Goal: Transaction & Acquisition: Purchase product/service

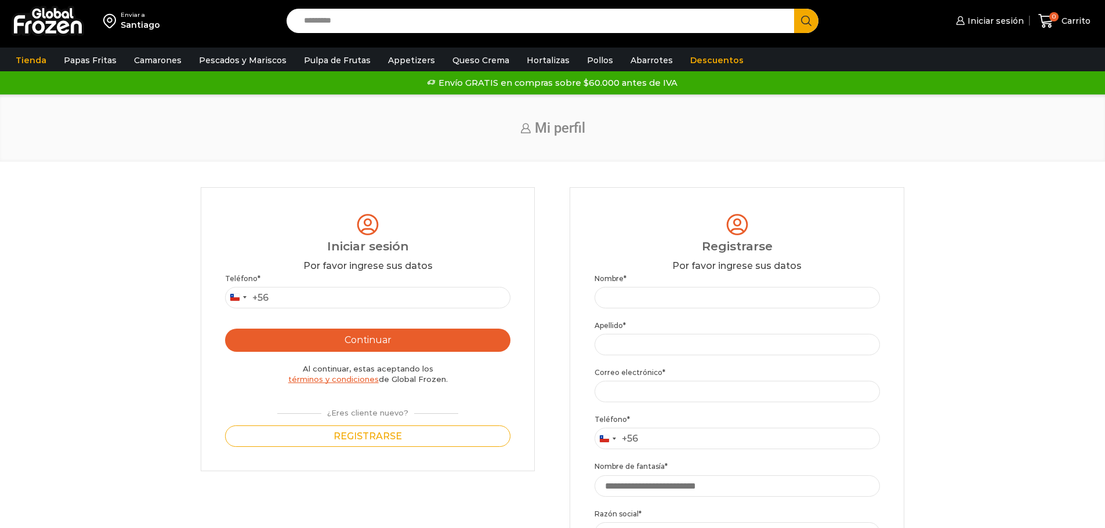
click at [432, 310] on div "Teléfono * Chile +56 +56 Argentina +54 Chile +56 Continuar Al continuar, estas …" at bounding box center [367, 360] width 285 height 174
click at [432, 302] on input "Teléfono *" at bounding box center [367, 297] width 285 height 21
type input "*********"
click at [438, 340] on button "Continuar" at bounding box center [367, 340] width 285 height 23
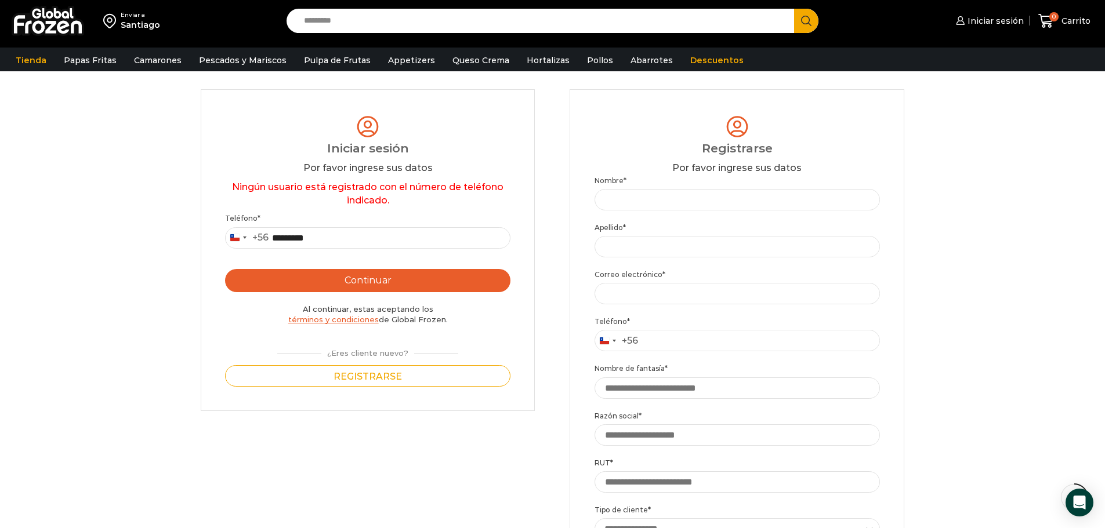
scroll to position [116, 0]
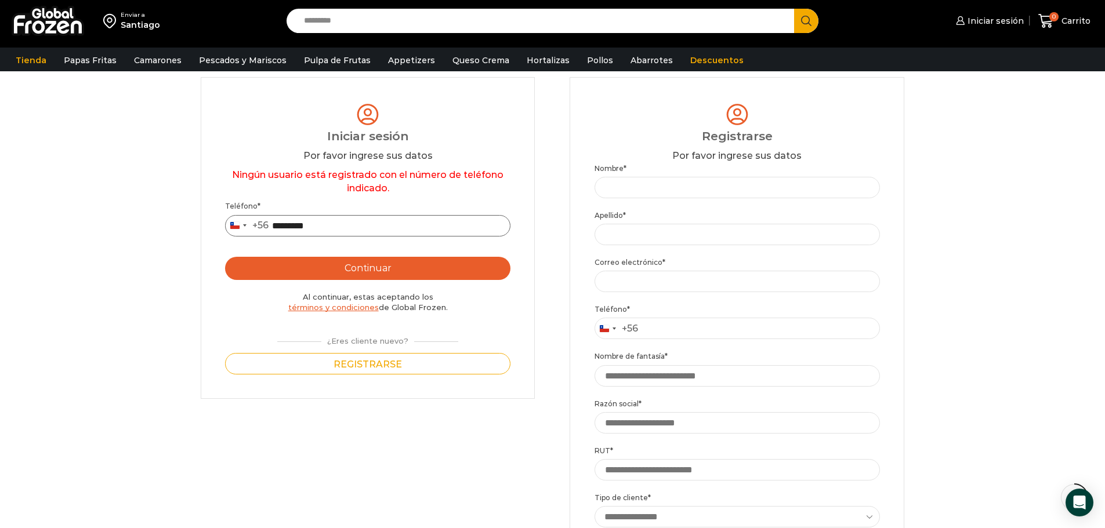
click at [281, 230] on input "*********" at bounding box center [367, 225] width 285 height 21
type input "*********"
click at [388, 270] on button "Continuar" at bounding box center [367, 268] width 285 height 23
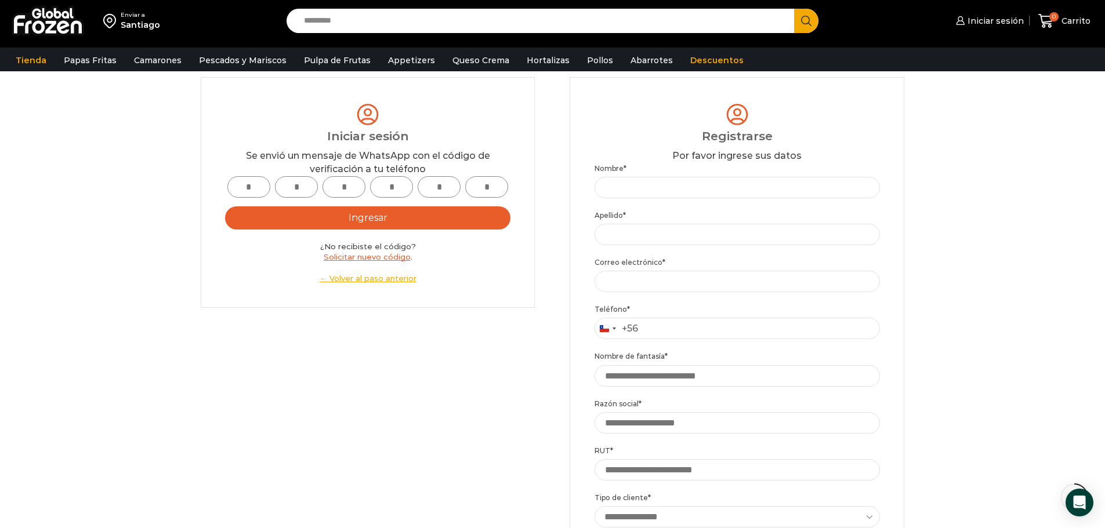
click at [249, 189] on input "text" at bounding box center [248, 186] width 43 height 21
type input "*"
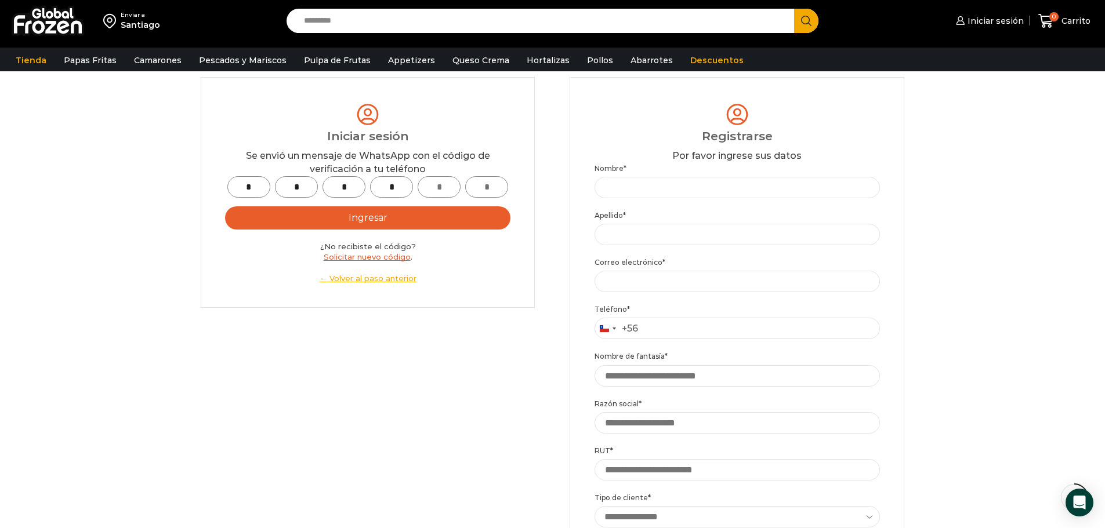
type input "*"
click at [369, 219] on button "Ingresar" at bounding box center [367, 217] width 285 height 23
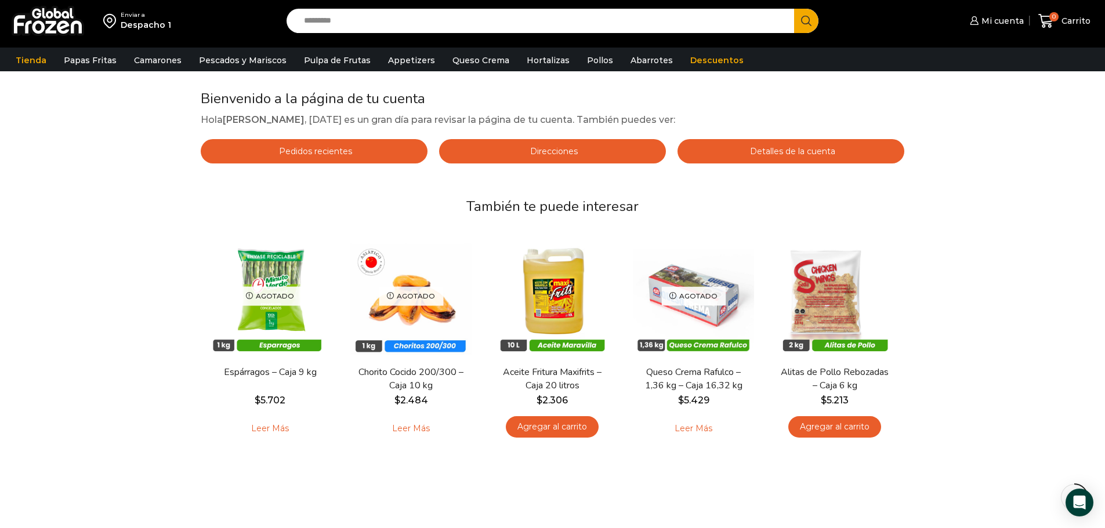
scroll to position [58, 0]
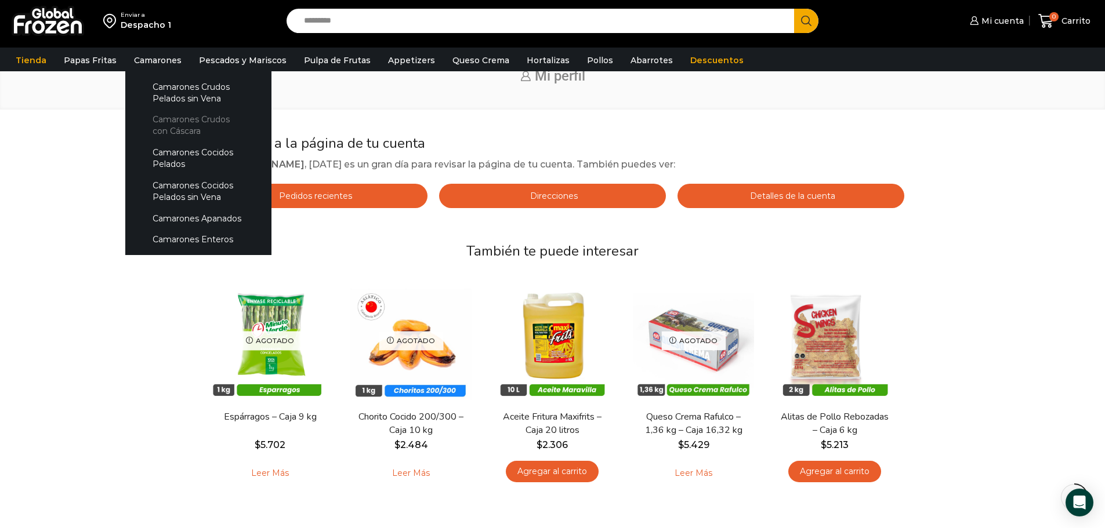
drag, startPoint x: 172, startPoint y: 126, endPoint x: 166, endPoint y: 122, distance: 6.8
click at [172, 126] on link "Camarones Crudos con Cáscara" at bounding box center [198, 125] width 123 height 33
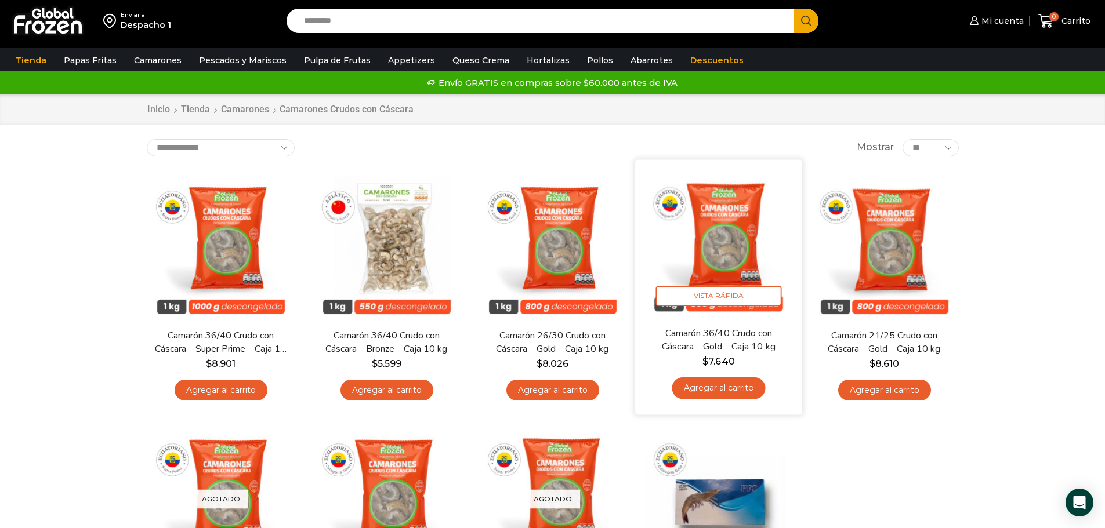
click at [748, 386] on link "Agregar al carrito" at bounding box center [718, 388] width 93 height 21
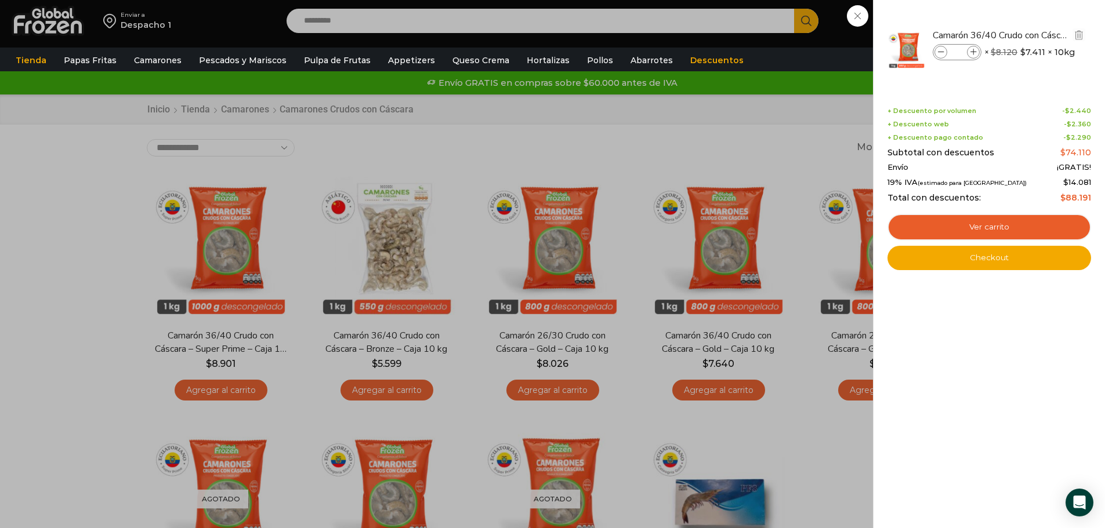
click at [973, 49] on icon at bounding box center [973, 52] width 6 height 6
type input "*"
click at [992, 223] on link "Ver carrito" at bounding box center [989, 227] width 204 height 27
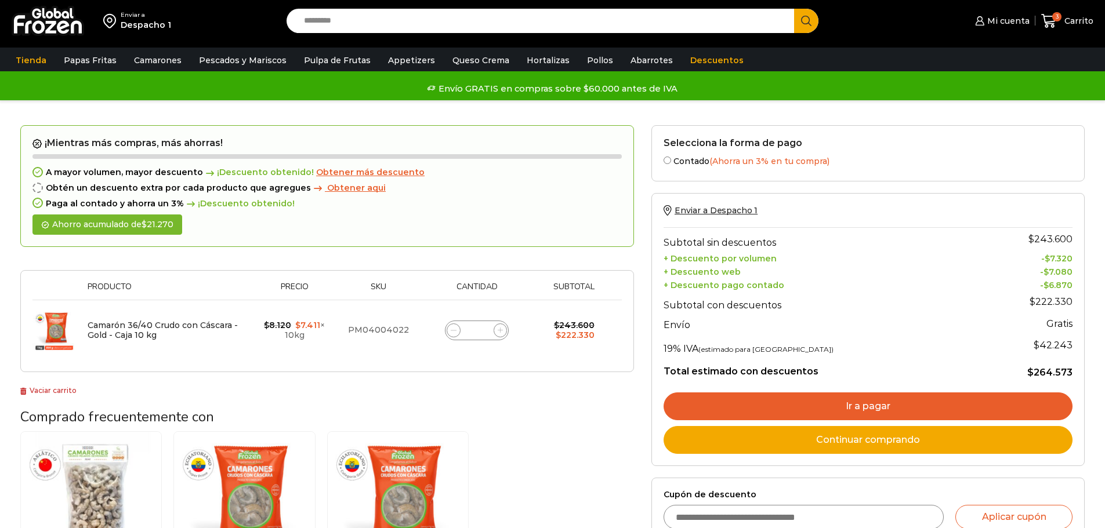
scroll to position [58, 0]
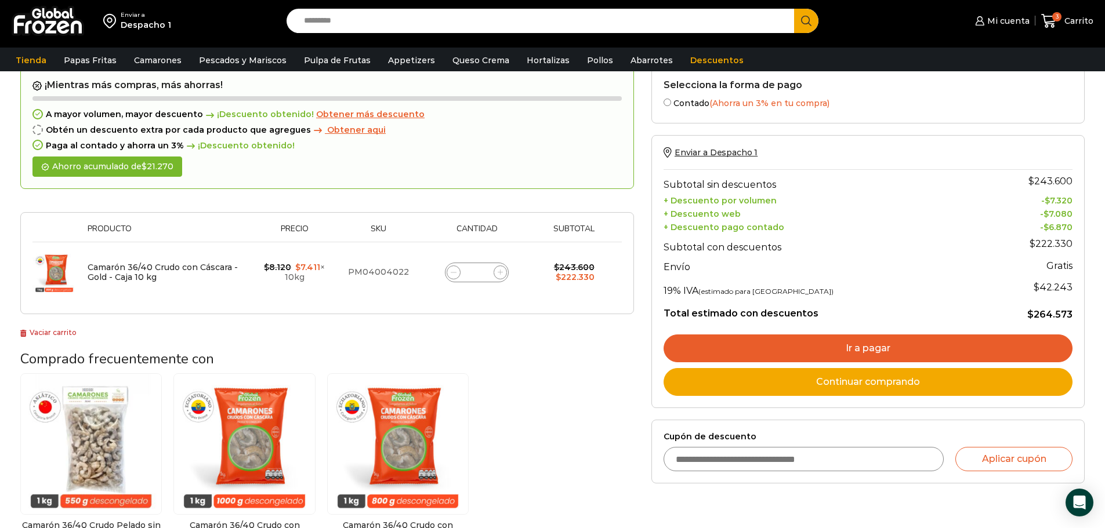
click at [871, 349] on link "Ir a pagar" at bounding box center [868, 349] width 409 height 28
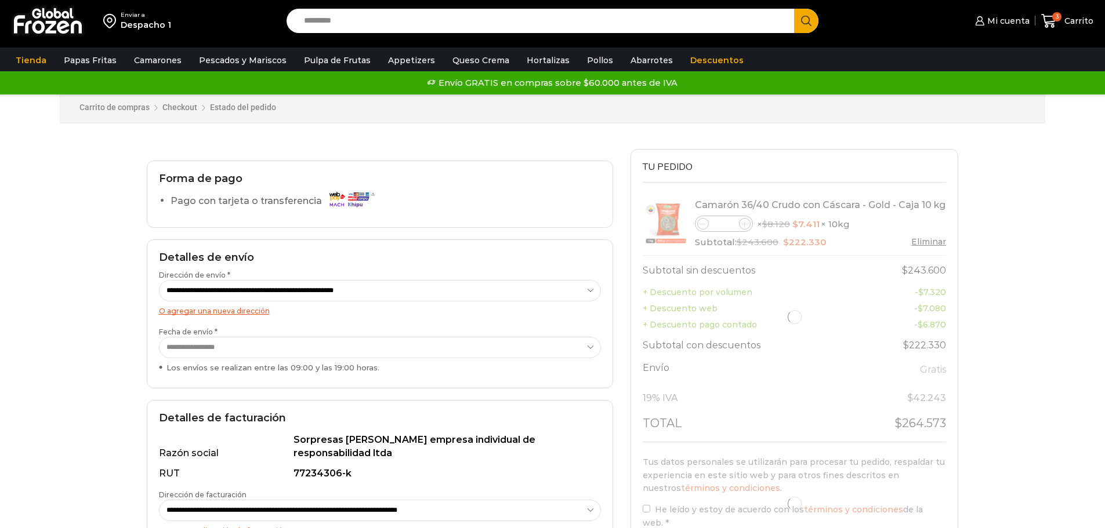
click at [366, 344] on select "**********" at bounding box center [380, 347] width 442 height 21
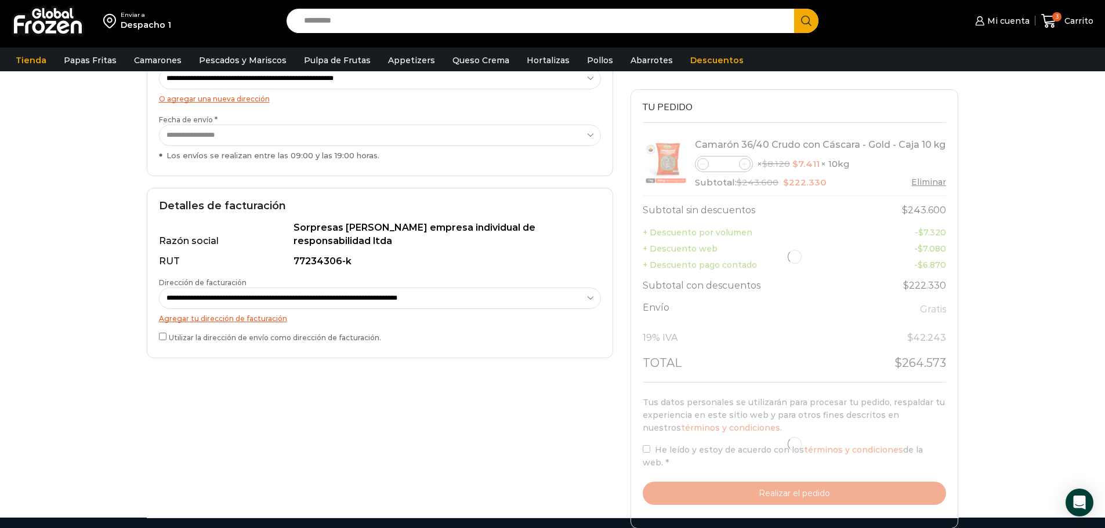
scroll to position [232, 0]
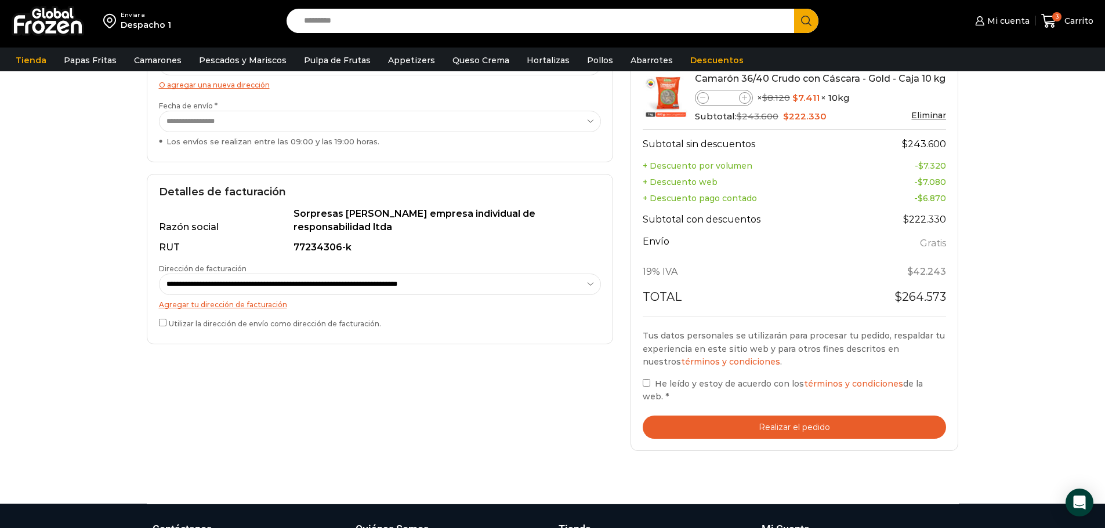
click at [165, 329] on label "Utilizar la dirección de envío como dirección de facturación." at bounding box center [380, 323] width 442 height 12
click at [689, 423] on button "Realizar el pedido" at bounding box center [795, 428] width 304 height 24
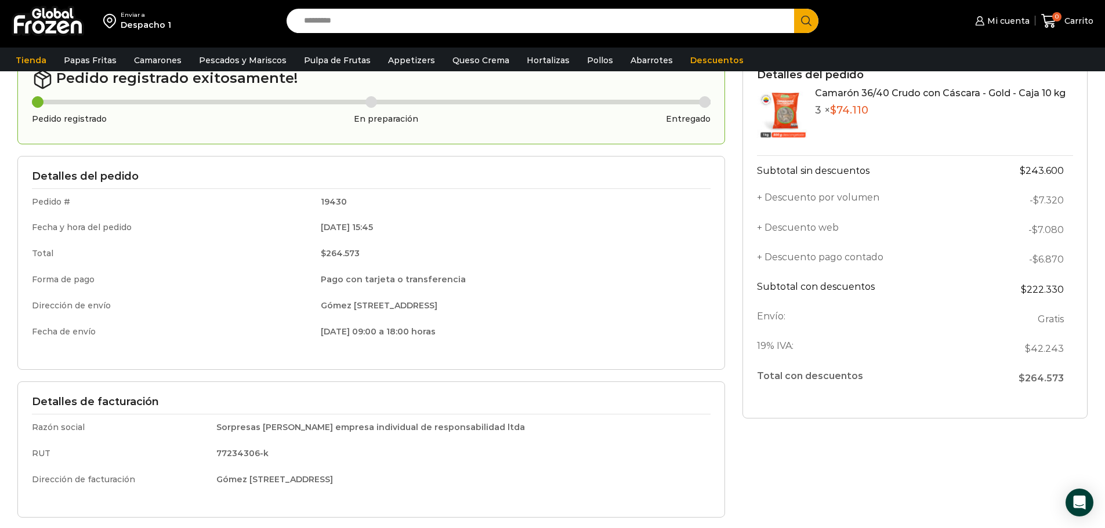
scroll to position [116, 0]
